Goal: Navigation & Orientation: Understand site structure

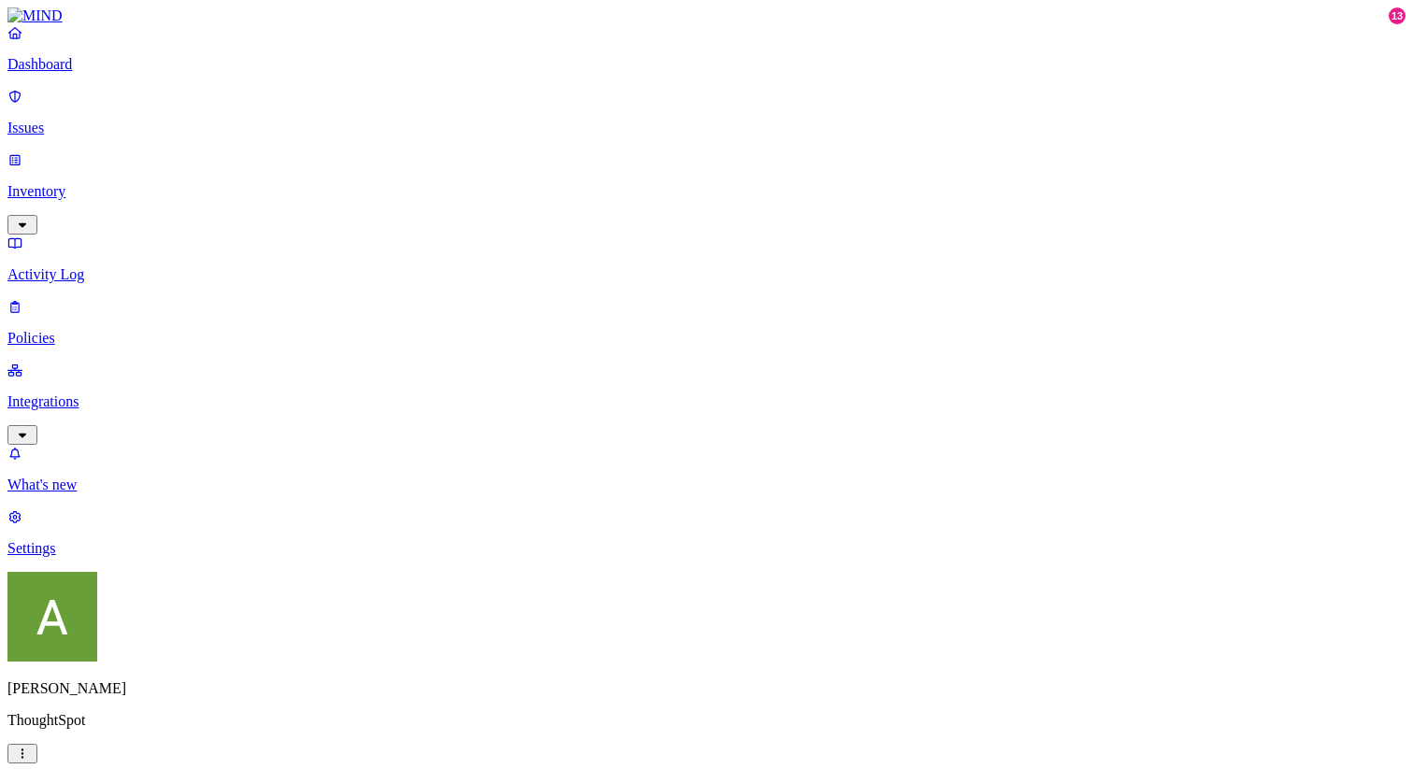
click at [79, 393] on p "Integrations" at bounding box center [706, 401] width 1398 height 17
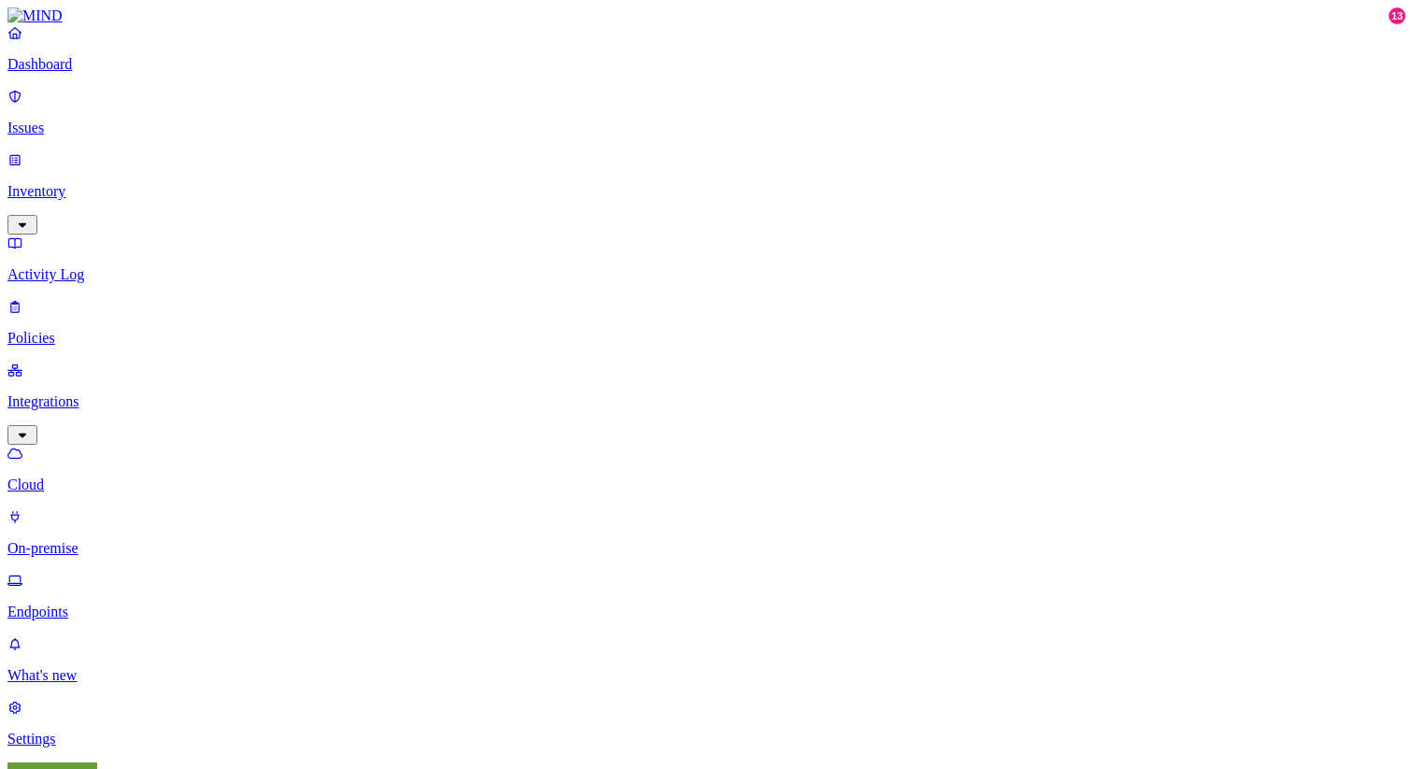
click at [84, 266] on p "Activity Log" at bounding box center [706, 274] width 1398 height 17
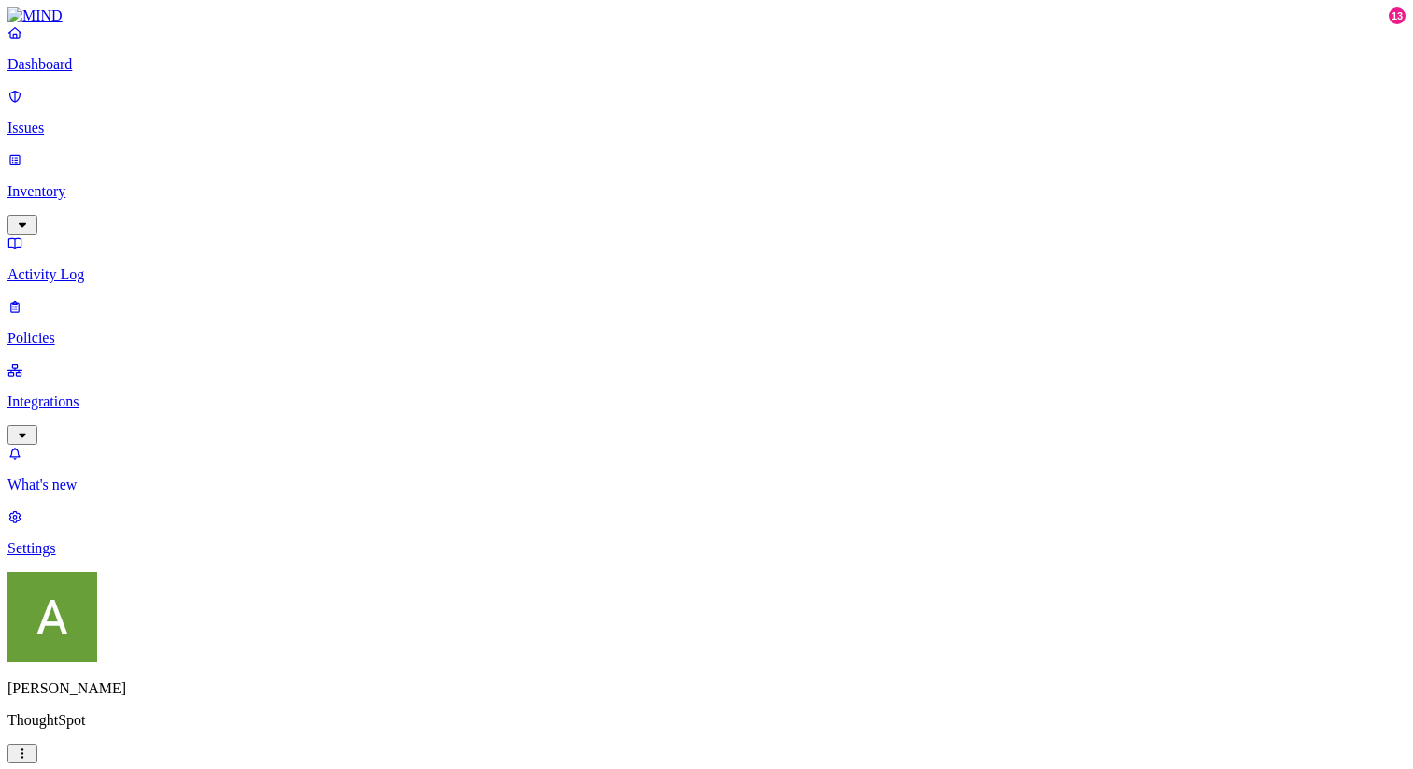
click at [79, 73] on p "Dashboard" at bounding box center [706, 64] width 1398 height 17
click at [101, 183] on p "Inventory" at bounding box center [706, 191] width 1398 height 17
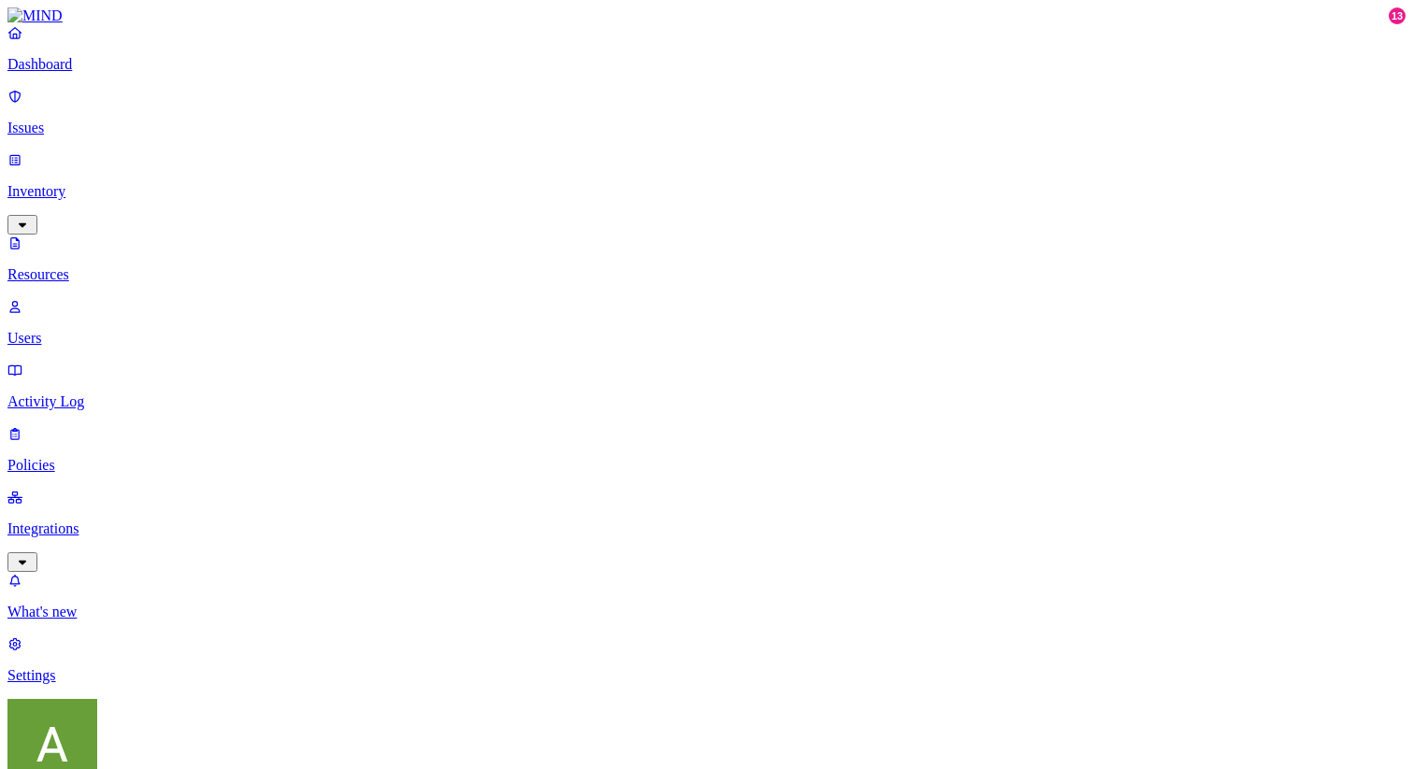
click at [110, 121] on p "Issues" at bounding box center [706, 128] width 1398 height 17
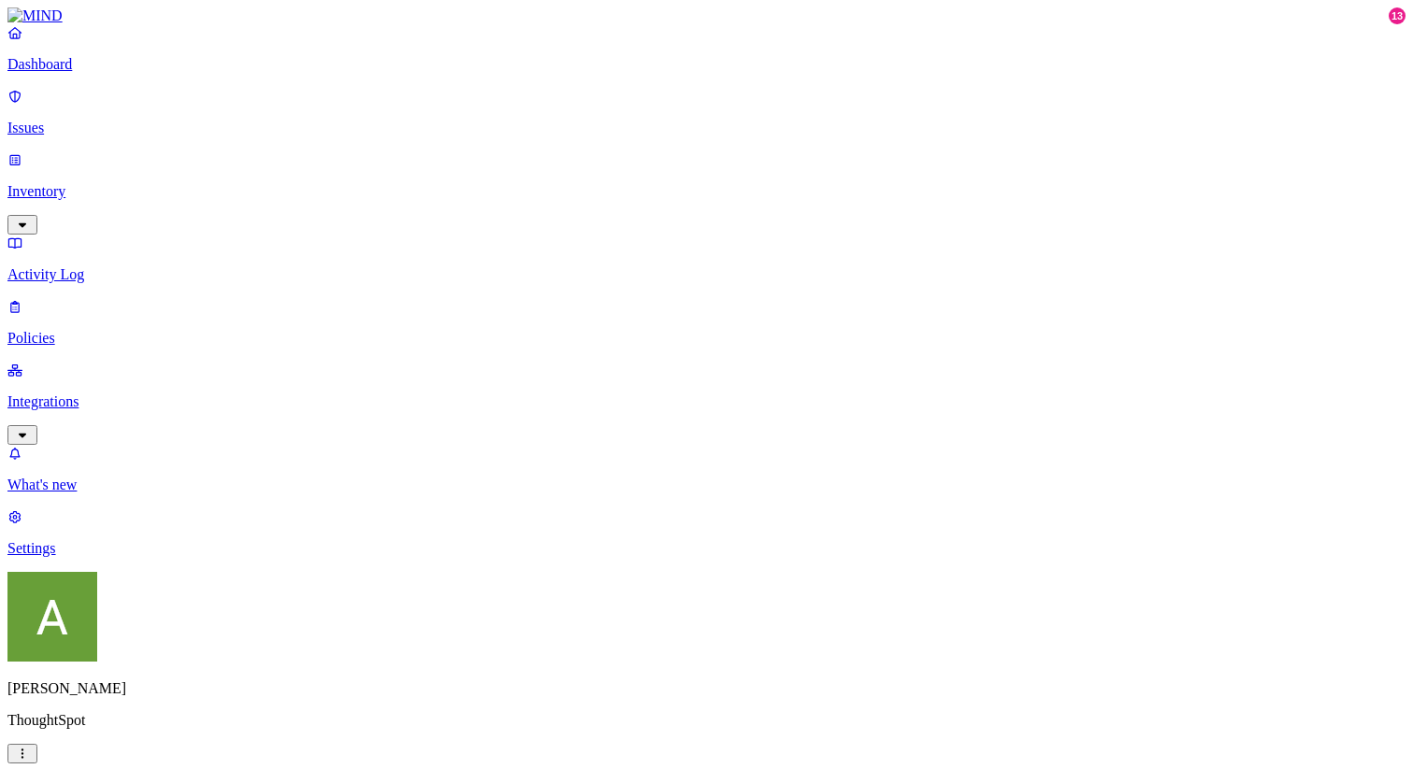
click at [78, 330] on p "Policies" at bounding box center [706, 338] width 1398 height 17
click at [121, 183] on p "Inventory" at bounding box center [706, 191] width 1398 height 17
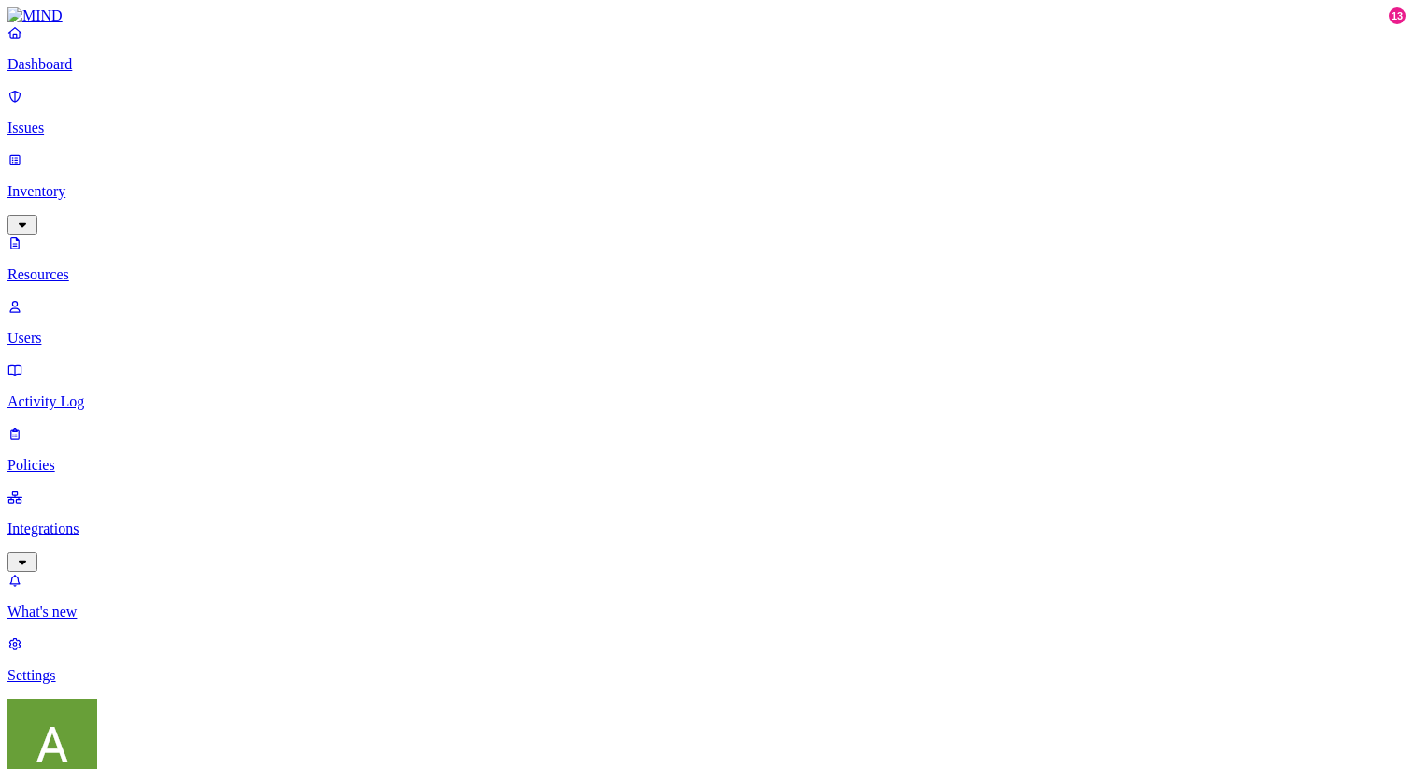
click at [86, 520] on p "Integrations" at bounding box center [706, 528] width 1398 height 17
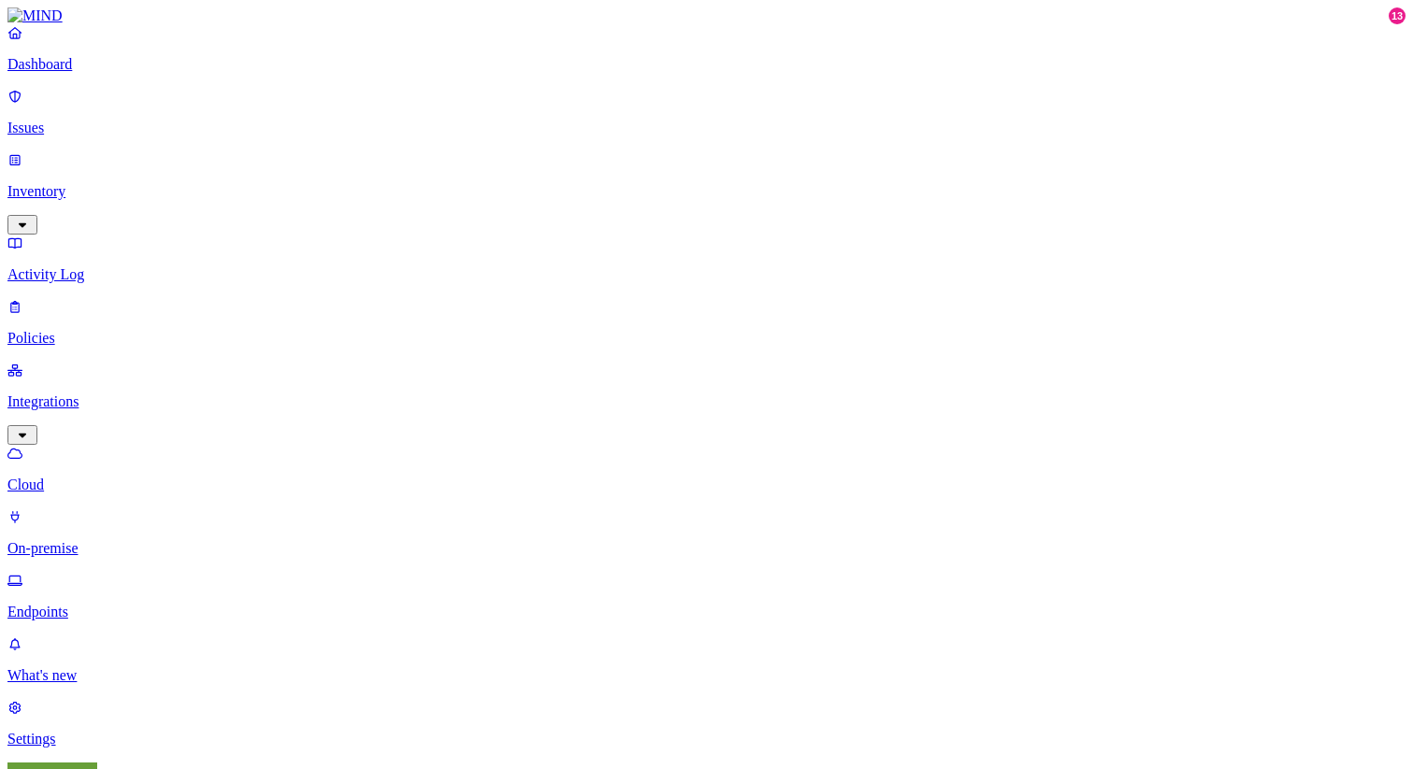
scroll to position [27, 0]
